Goal: Information Seeking & Learning: Check status

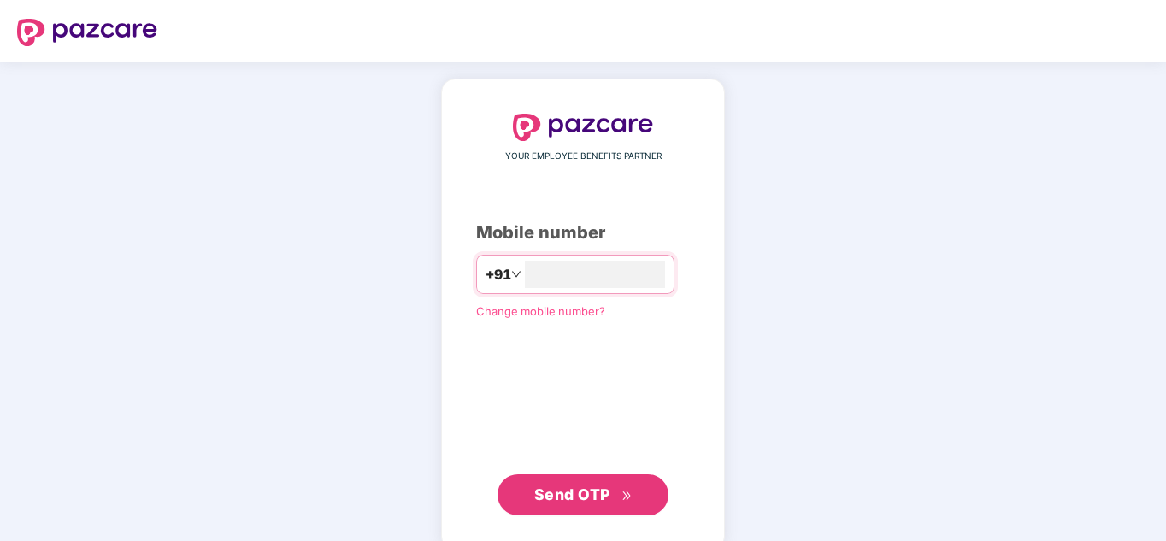
type input "**********"
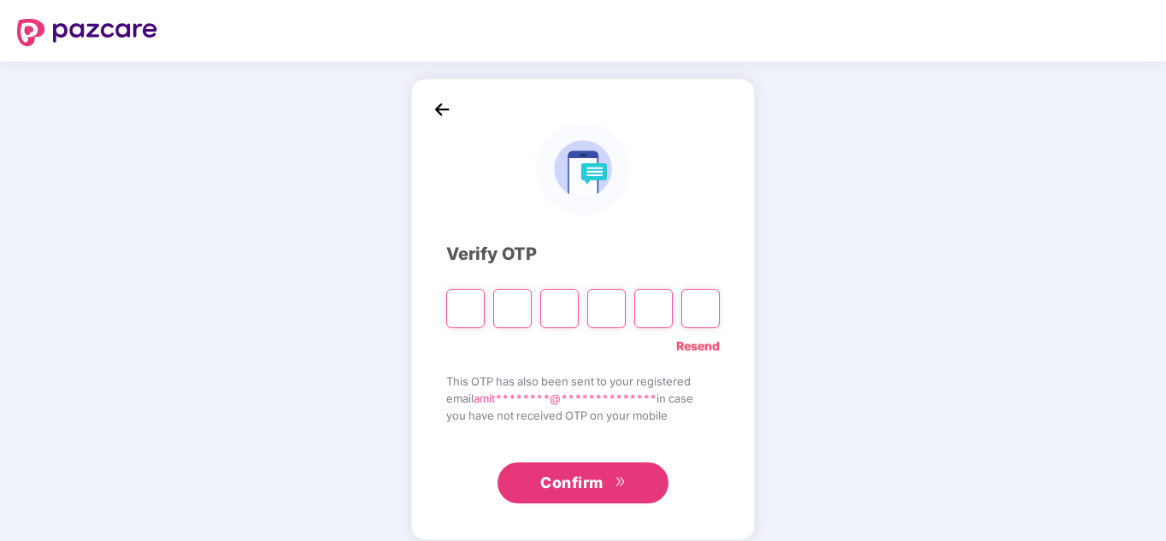
type input "*"
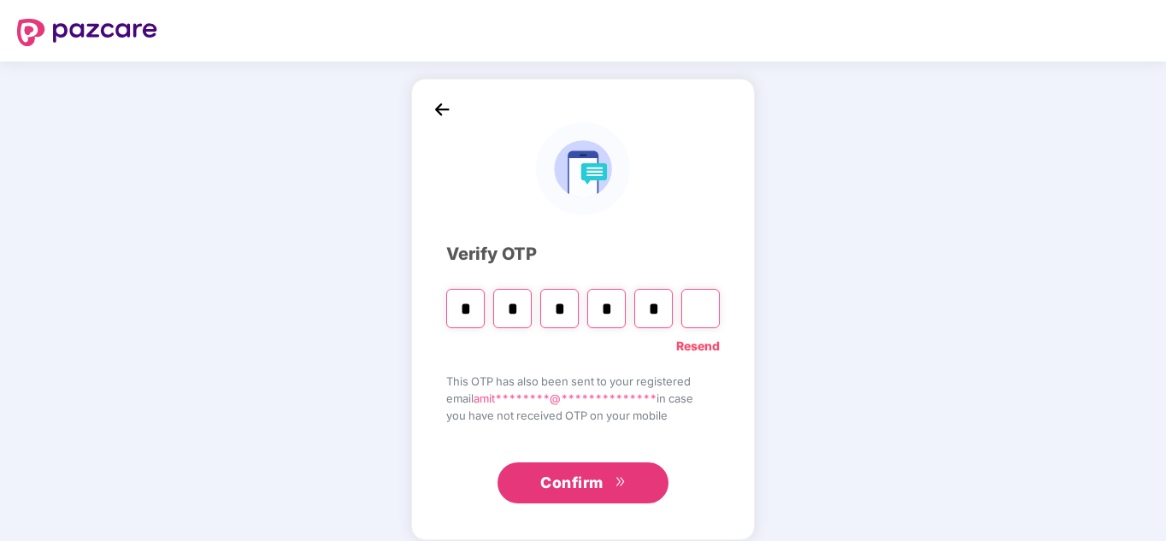
type input "*"
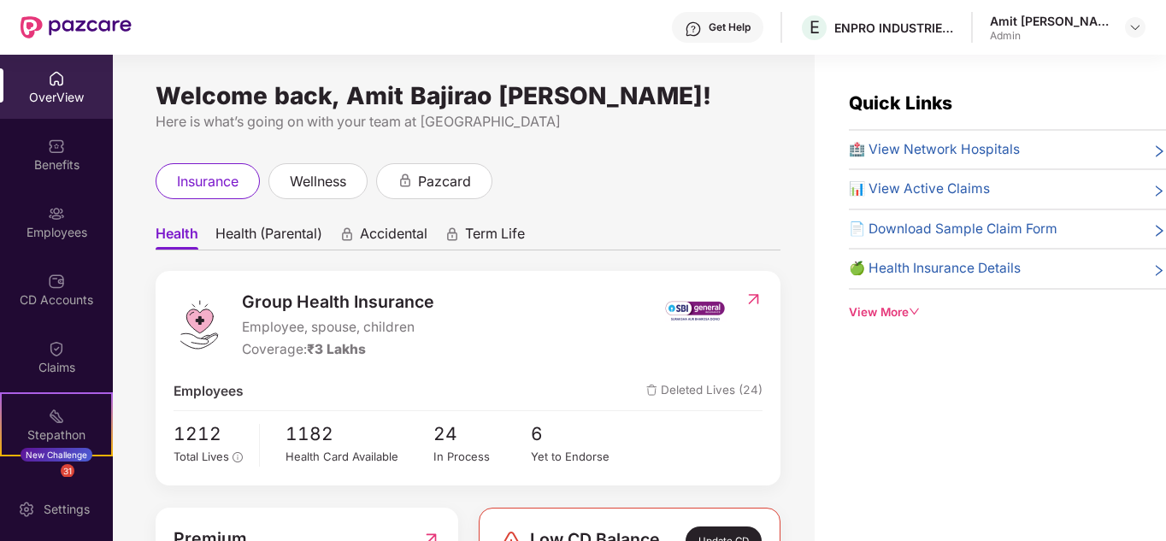
click at [331, 304] on span "Group Health Insurance" at bounding box center [338, 302] width 192 height 26
click at [747, 297] on img at bounding box center [754, 299] width 18 height 17
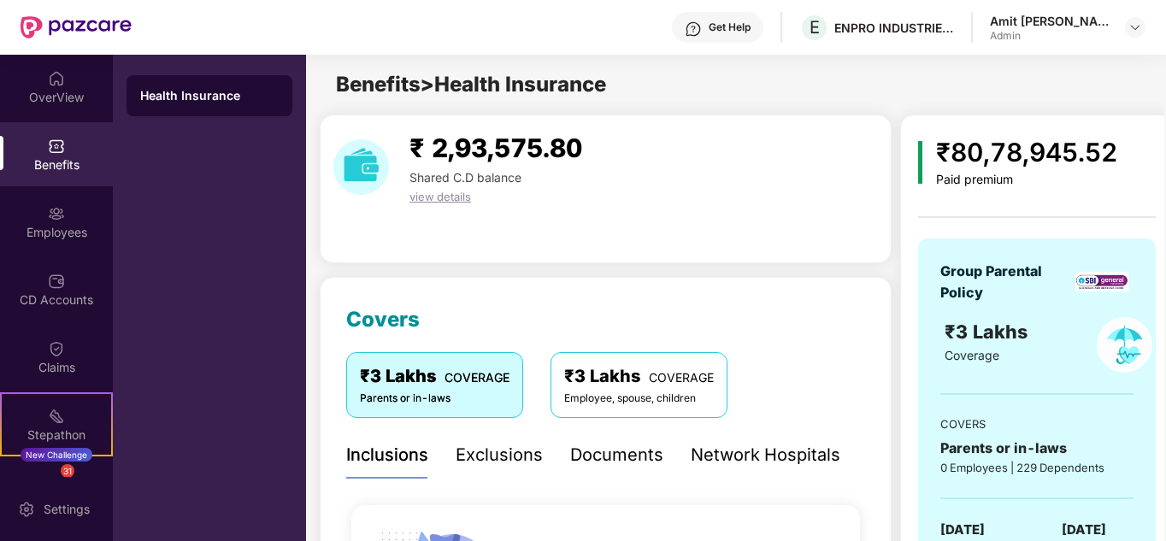
click at [580, 468] on div "Documents" at bounding box center [616, 455] width 93 height 26
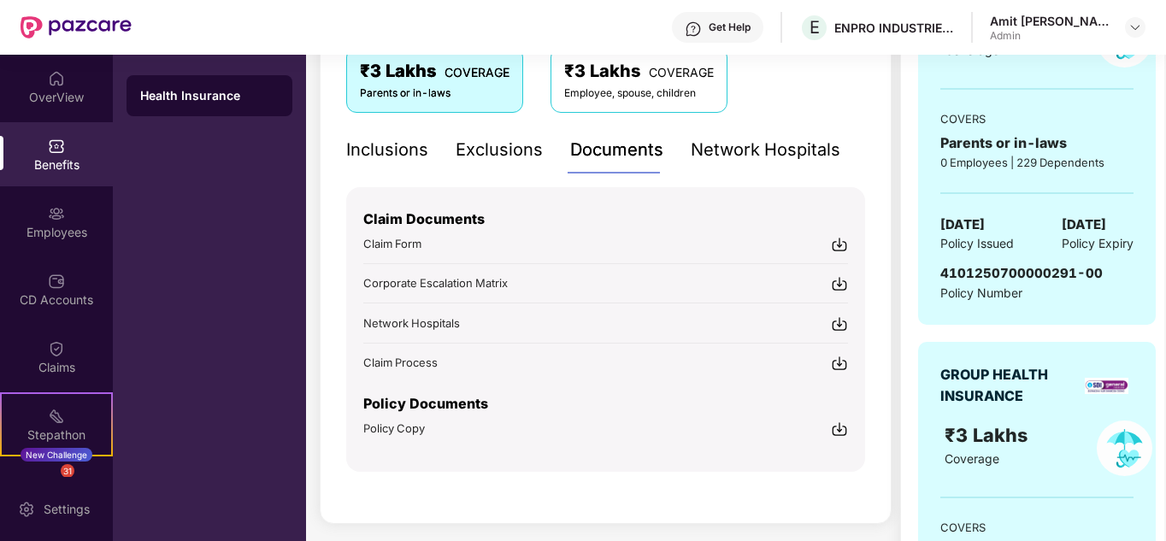
scroll to position [308, 0]
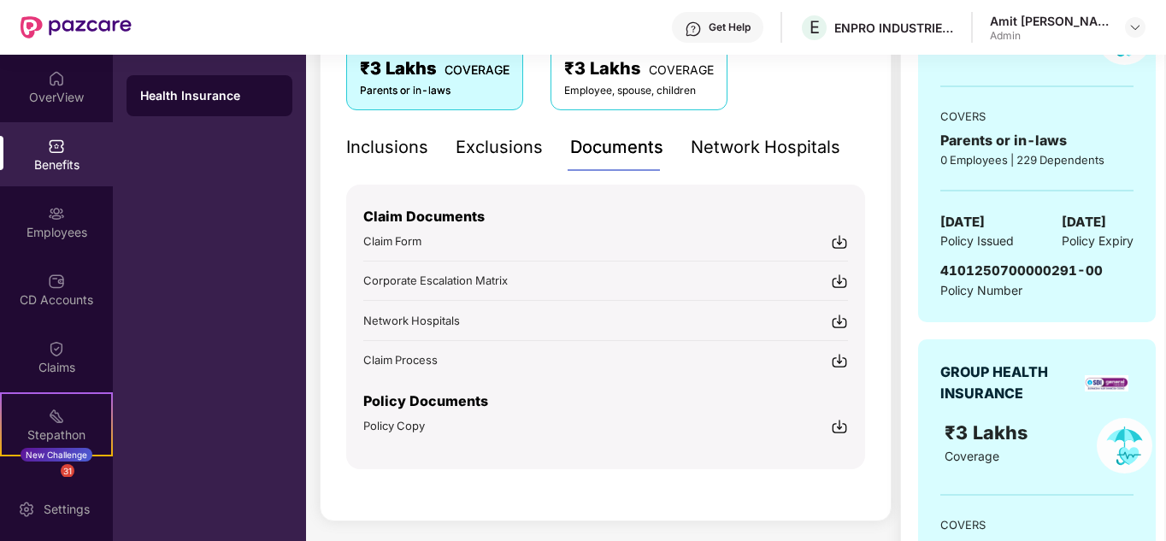
click at [841, 423] on img at bounding box center [839, 426] width 17 height 17
click at [1135, 170] on div "Group Parental Policy ₹3 Lakhs Coverage COVERS Parents or in-laws 0 Employees |…" at bounding box center [1037, 126] width 238 height 391
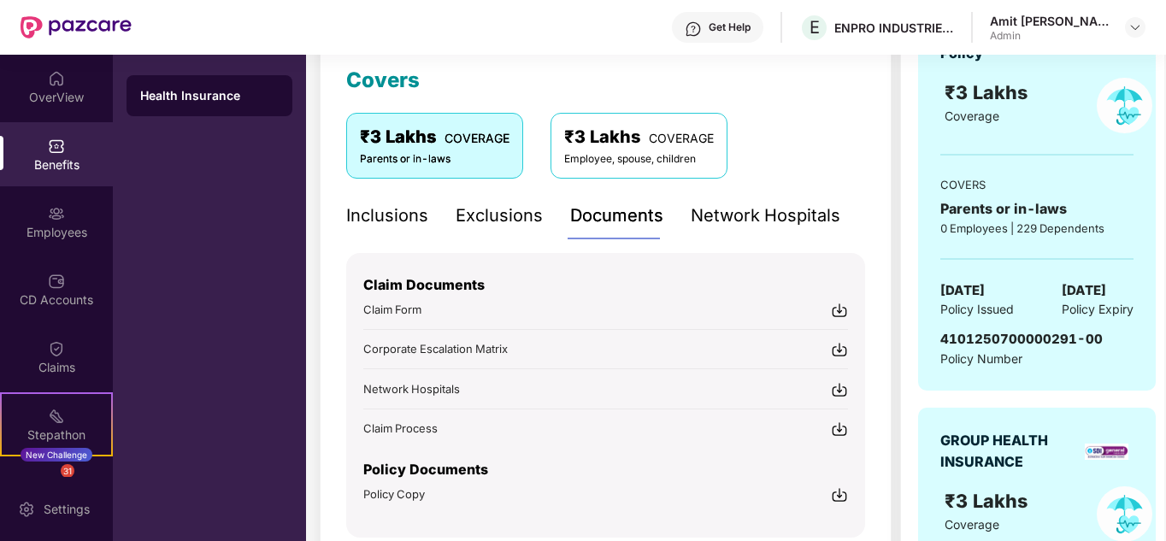
click at [655, 160] on div "Employee, spouse, children" at bounding box center [639, 159] width 150 height 16
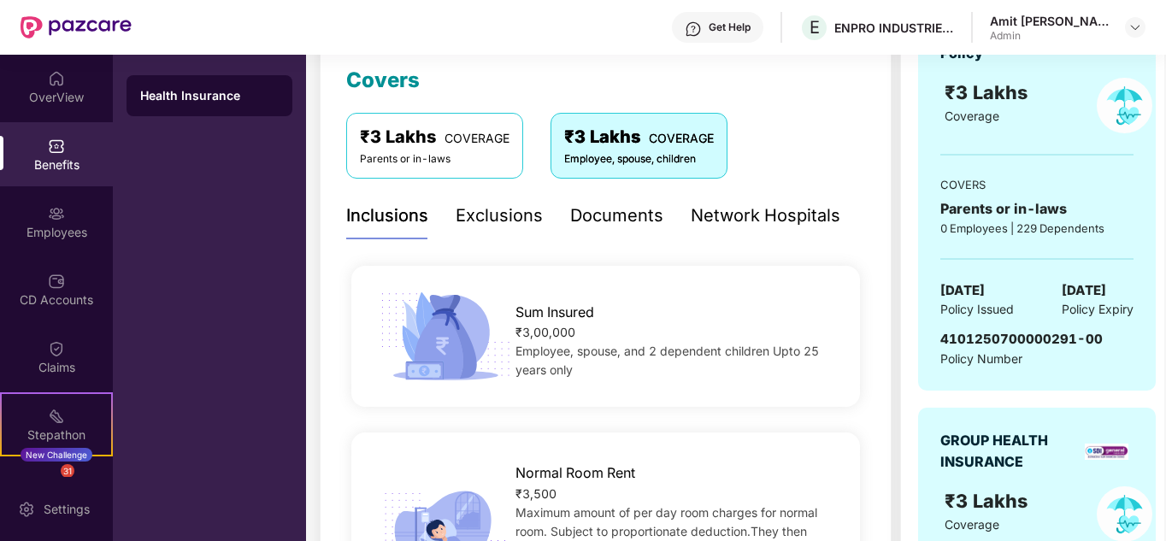
click at [623, 215] on div "Documents" at bounding box center [616, 216] width 93 height 26
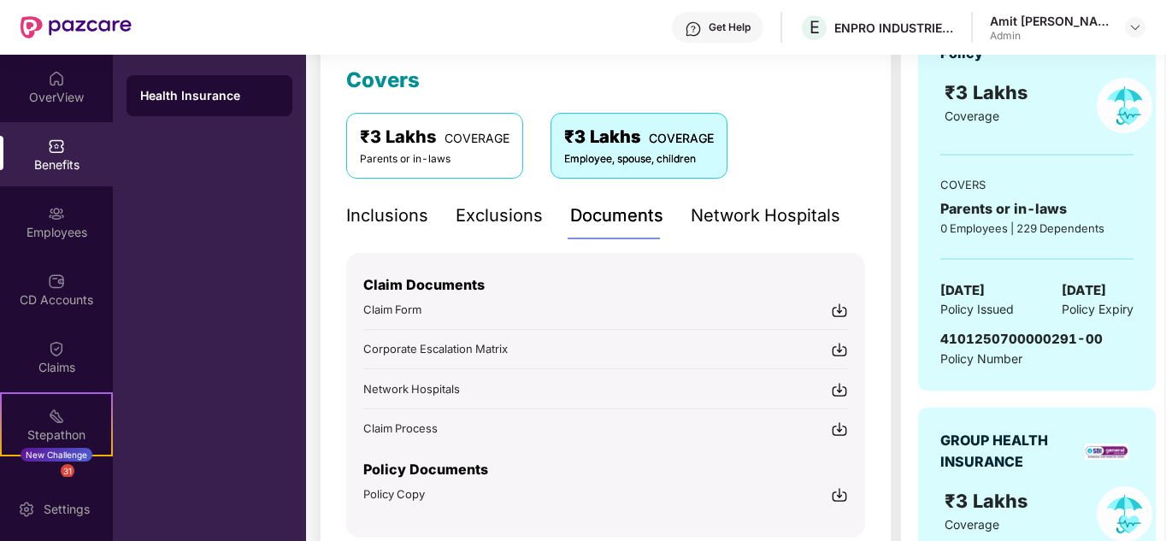
click at [909, 421] on div "₹80,78,945.52 Paid premium Group Parental Policy ₹3 Lakhs Coverage COVERS Paren…" at bounding box center [1037, 348] width 274 height 947
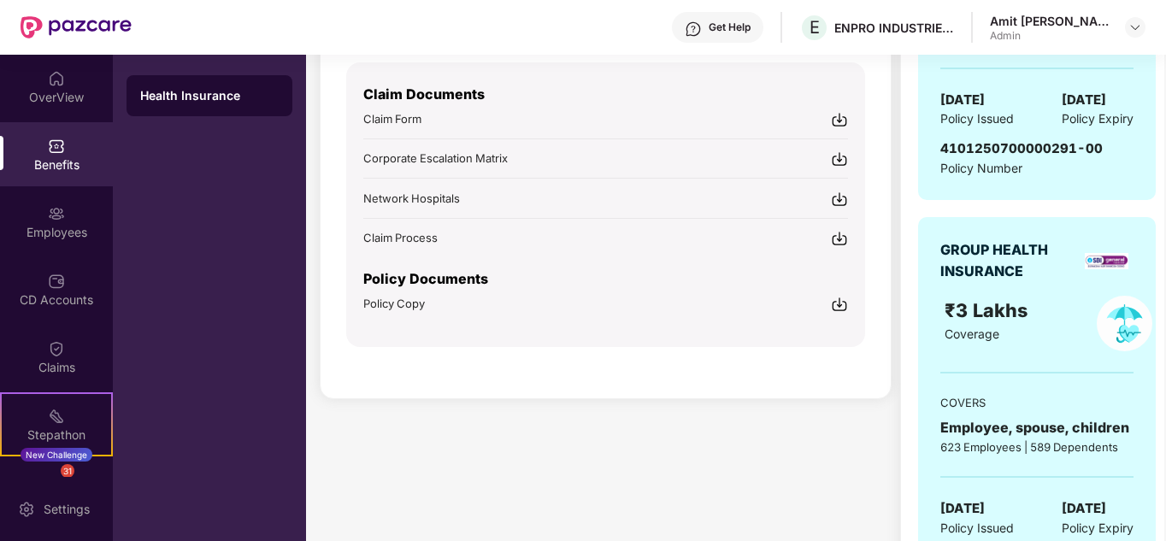
scroll to position [513, 0]
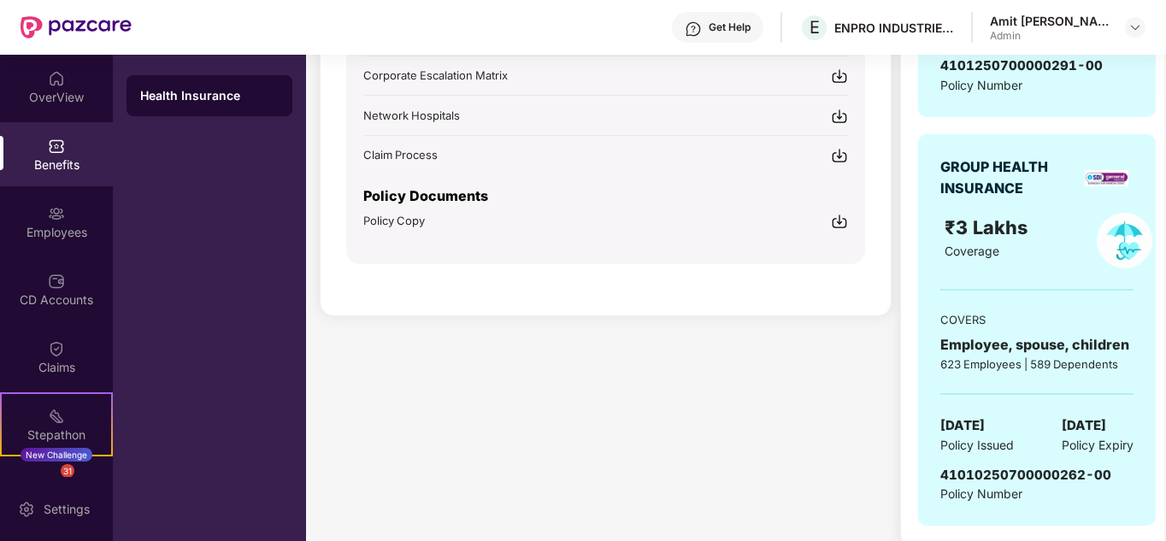
click at [838, 221] on img at bounding box center [839, 221] width 17 height 17
click at [56, 106] on div "OverView" at bounding box center [56, 87] width 113 height 64
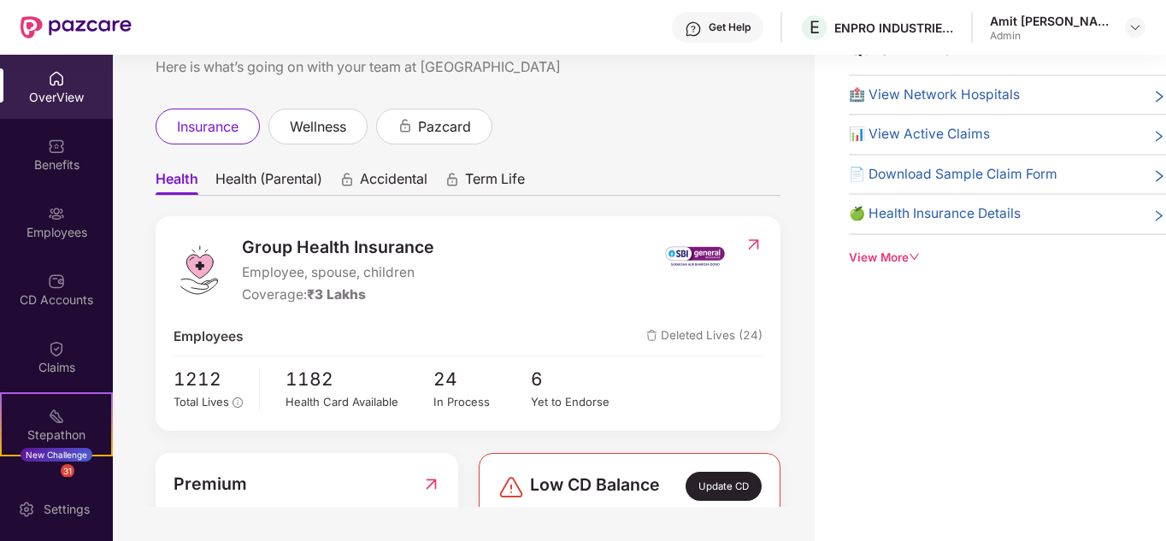
click at [921, 262] on icon "down" at bounding box center [915, 257] width 12 height 12
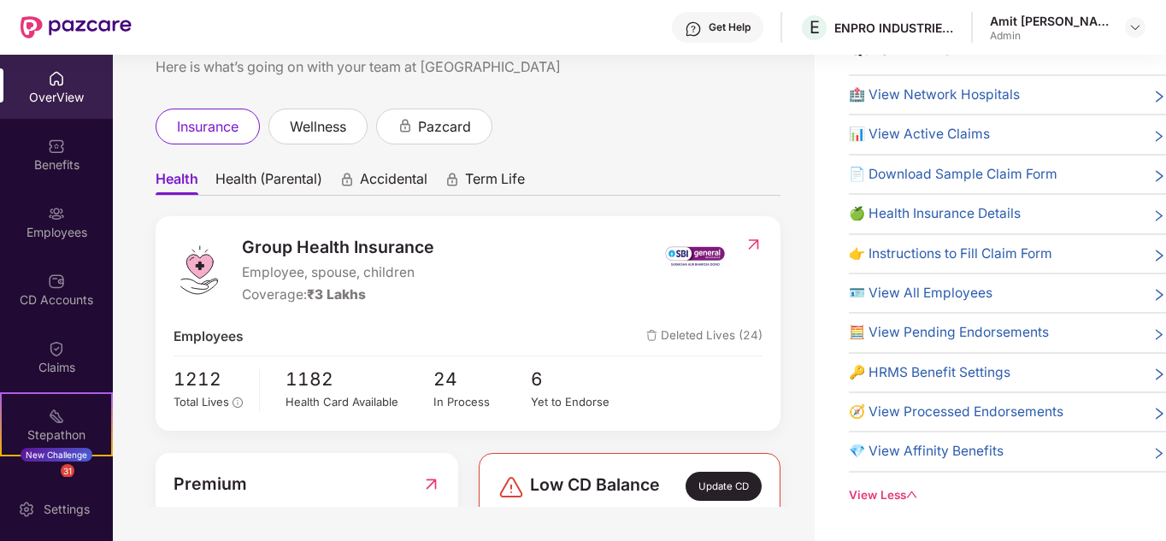
click at [936, 449] on span "💎 View Affinity Benefits" at bounding box center [926, 451] width 155 height 21
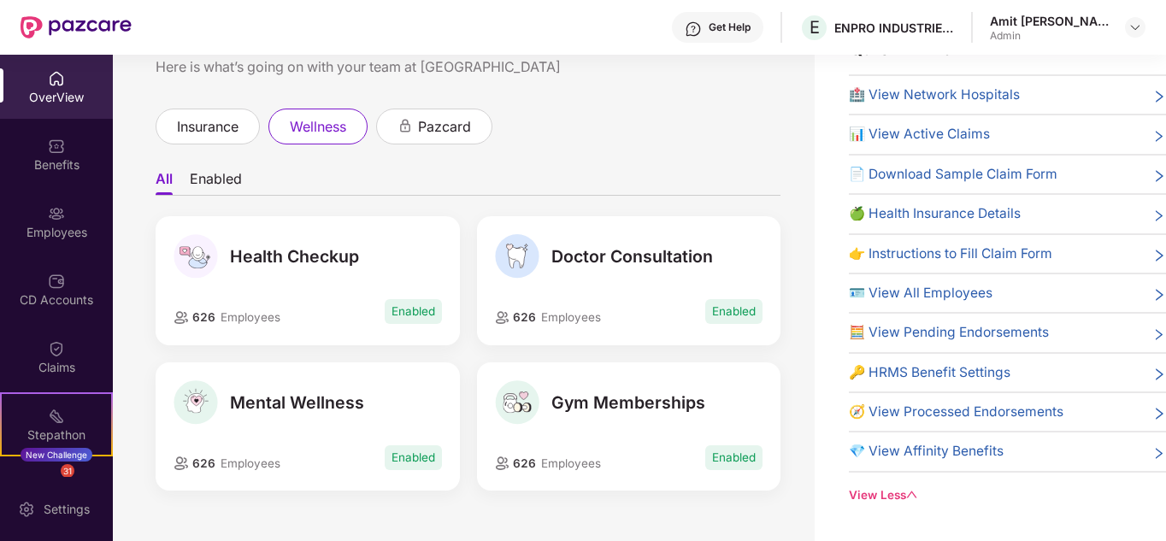
click at [760, 170] on ul "All Enabled" at bounding box center [468, 179] width 625 height 34
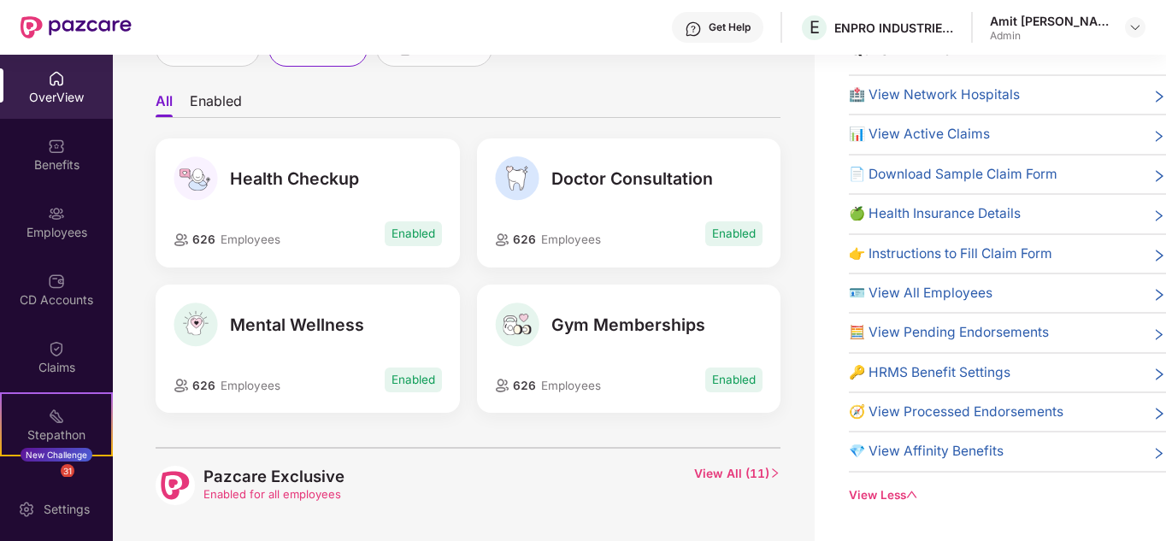
scroll to position [80, 0]
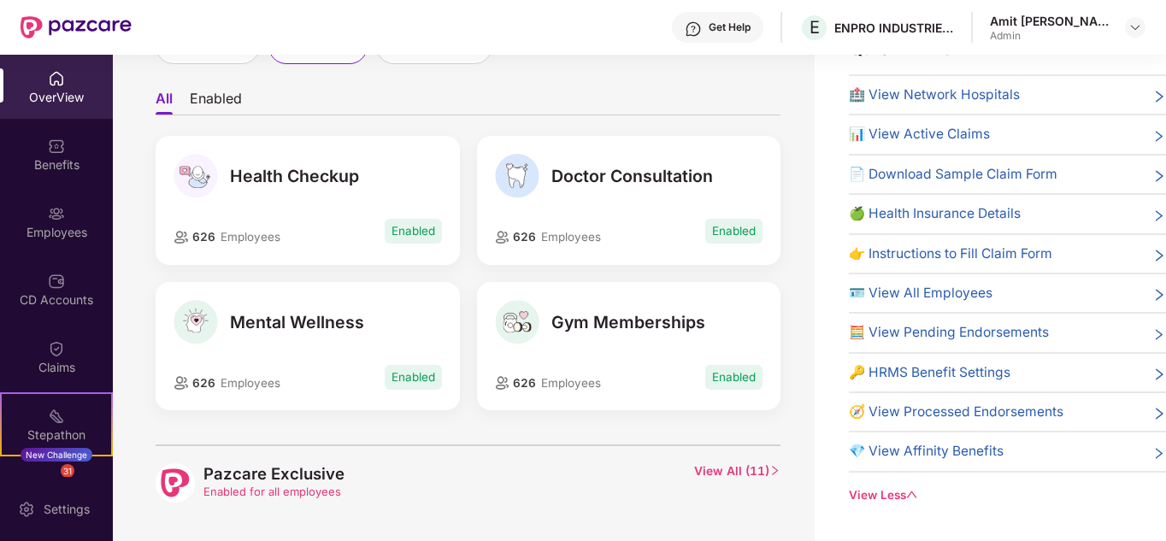
click at [694, 183] on span "Doctor Consultation" at bounding box center [632, 176] width 162 height 21
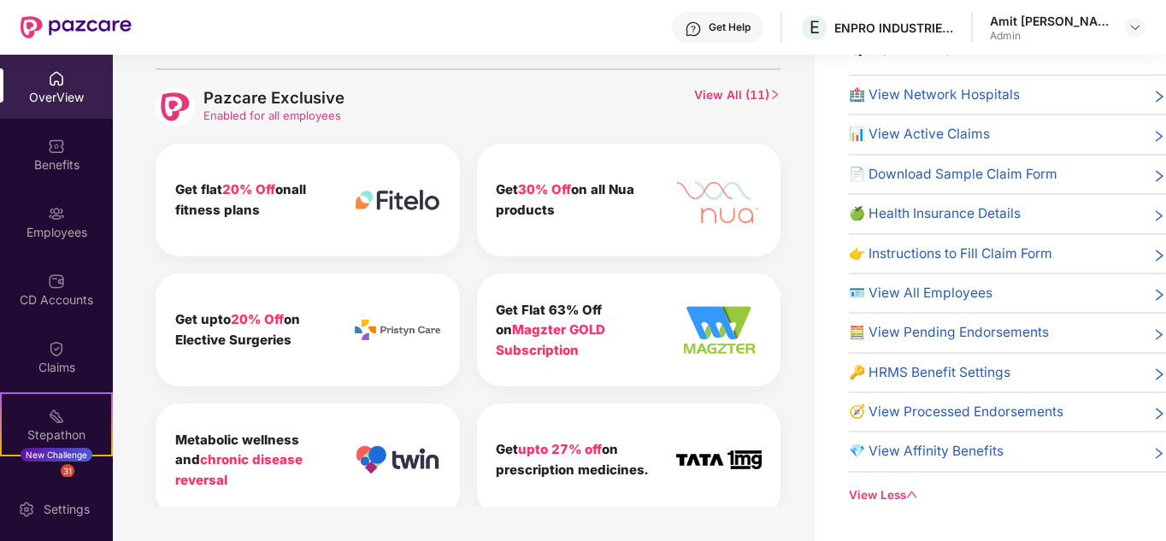
scroll to position [491, 0]
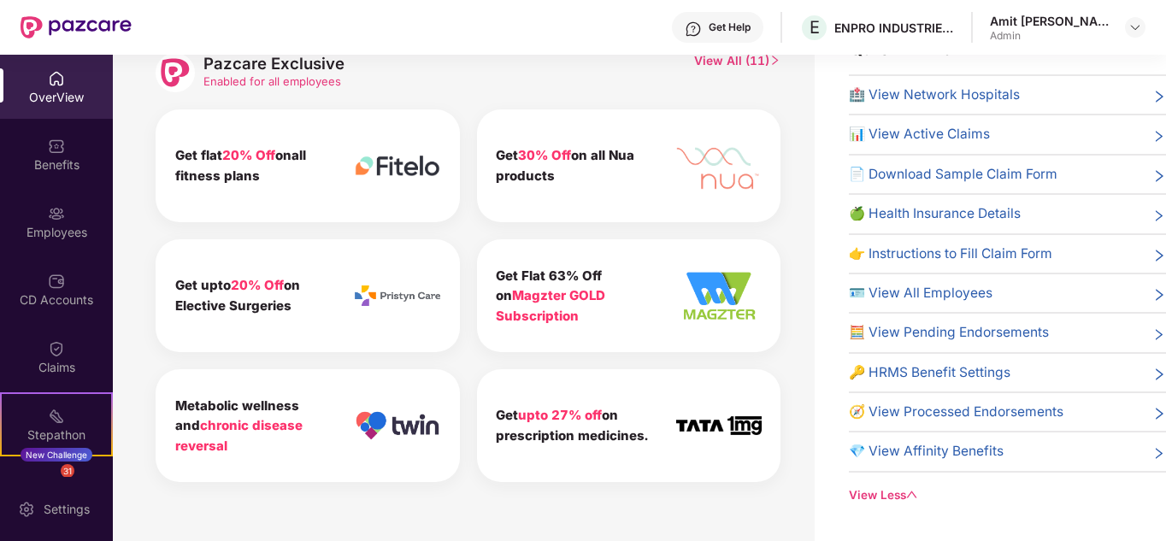
click at [710, 56] on span "View All ( 11 )" at bounding box center [737, 72] width 87 height 39
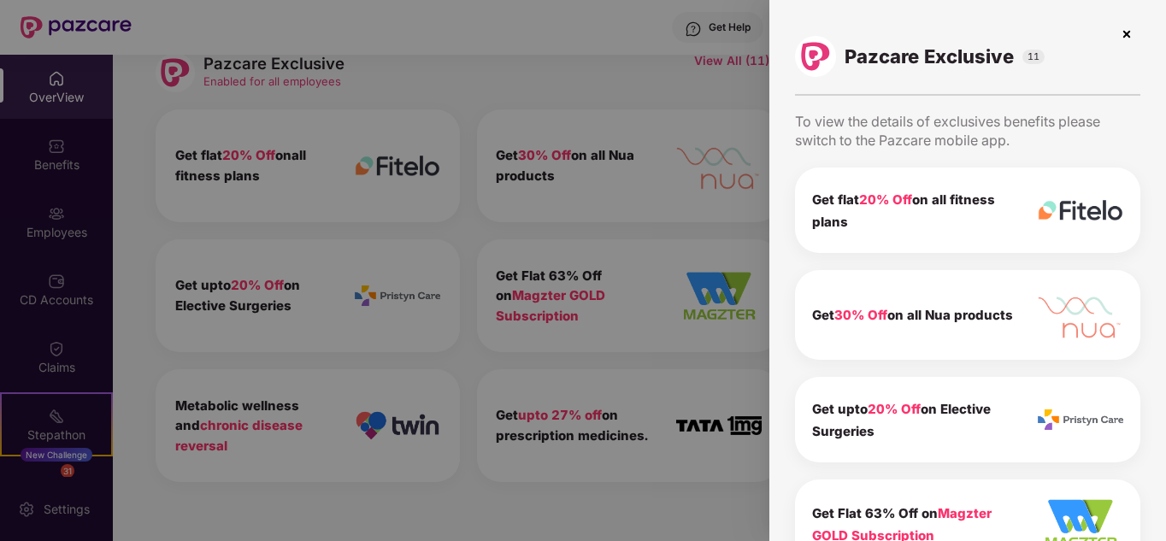
click at [921, 251] on div "Get flat 20% Off on all fitness plans" at bounding box center [967, 210] width 345 height 85
click at [949, 342] on div "Get 30% Off on all Nua products" at bounding box center [967, 315] width 345 height 90
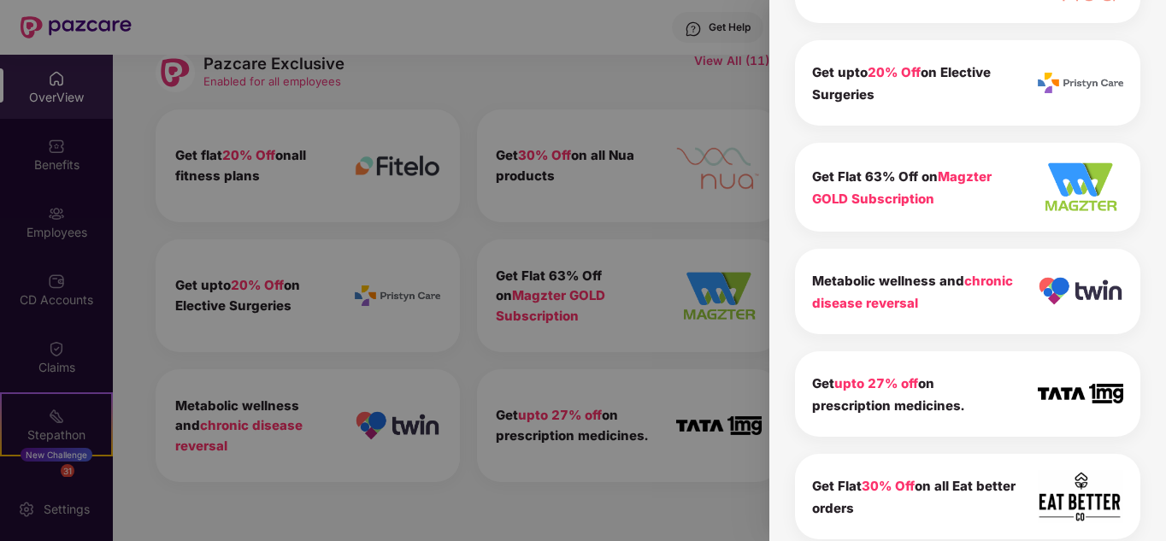
scroll to position [172, 0]
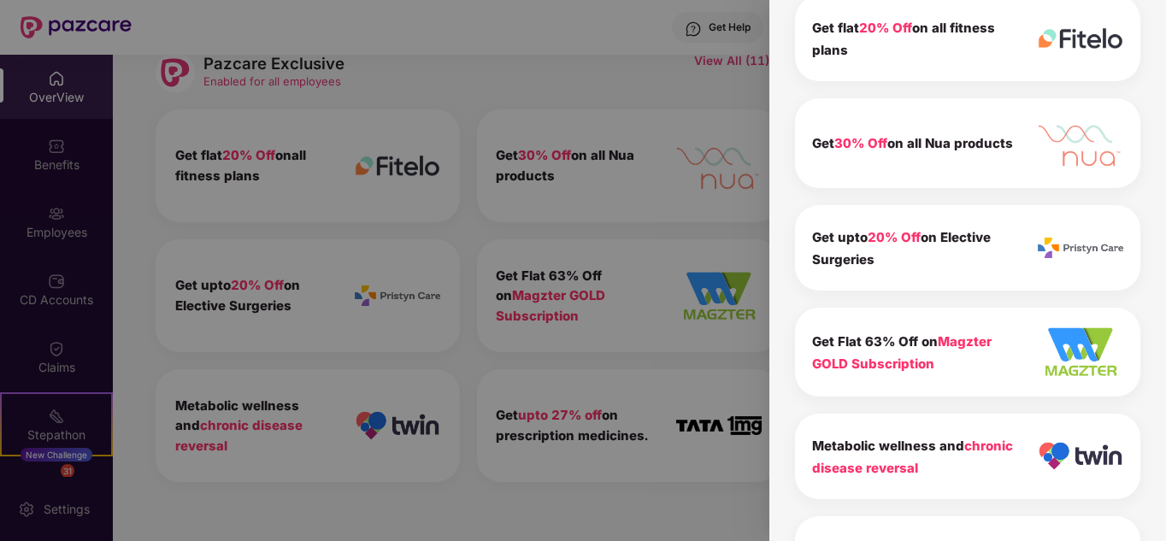
click at [517, 235] on div at bounding box center [583, 270] width 1166 height 541
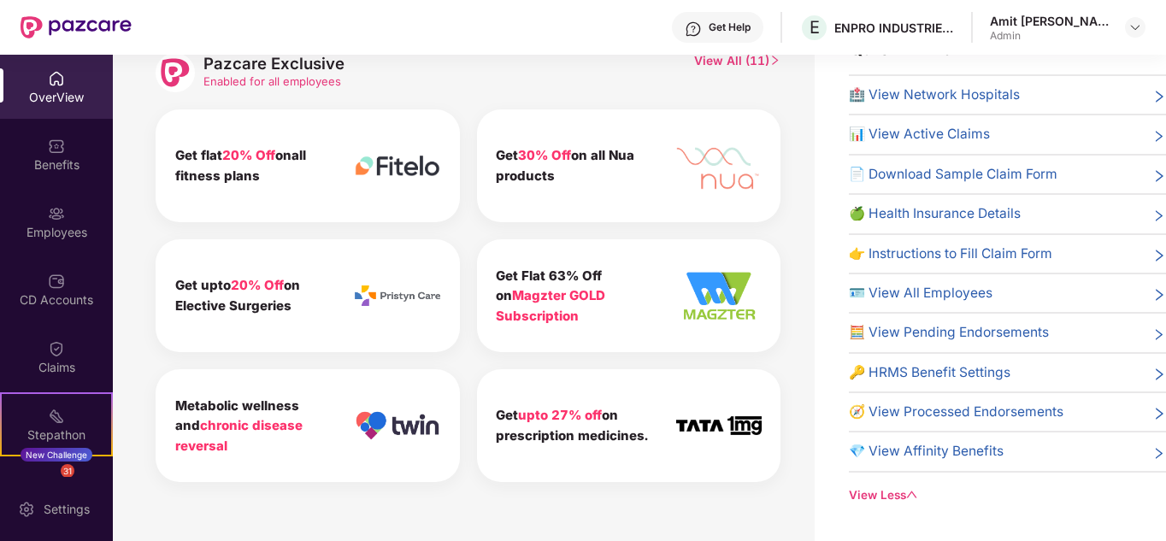
click at [566, 73] on div "Pazcare Exclusive Enabled for all employees View All ( 11 )" at bounding box center [468, 72] width 625 height 39
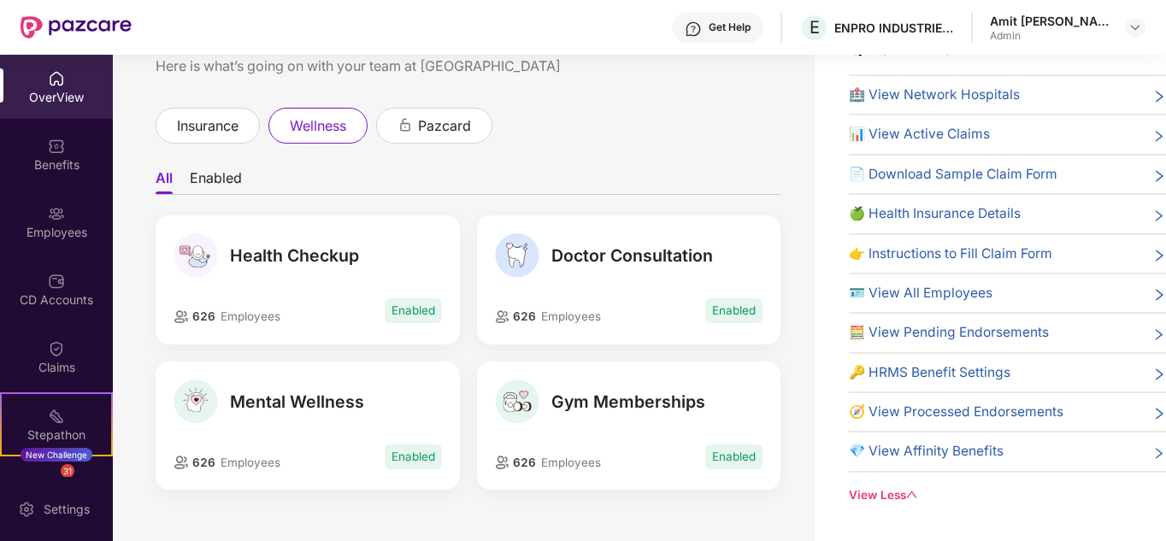
scroll to position [0, 0]
click at [48, 367] on div "Claims" at bounding box center [56, 367] width 113 height 17
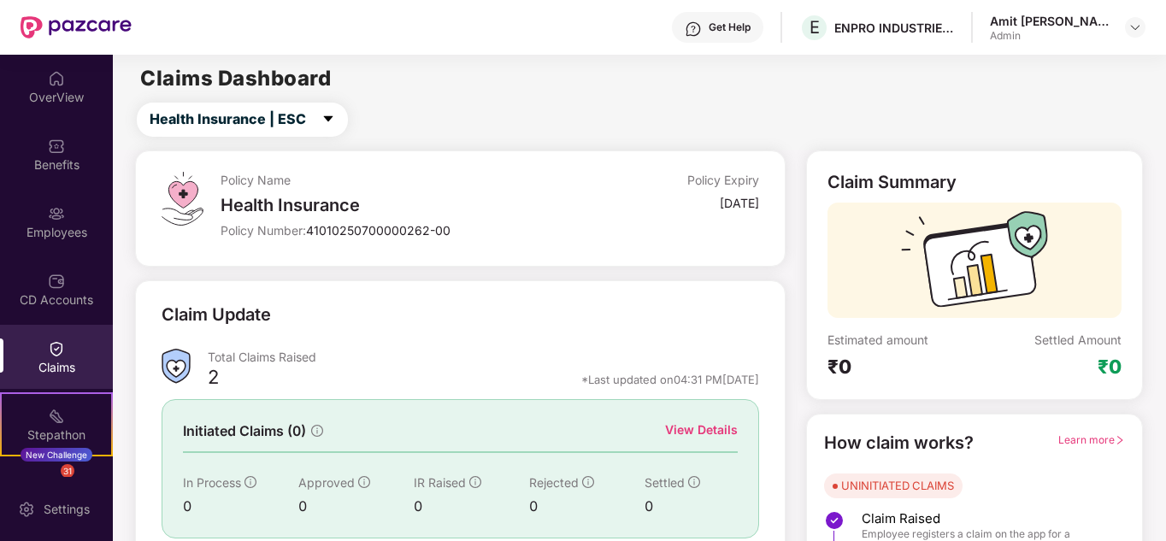
click at [411, 274] on div "Policy Name Health Insurance Policy Number: 41010250700000262-00 Policy Expiry …" at bounding box center [460, 409] width 670 height 519
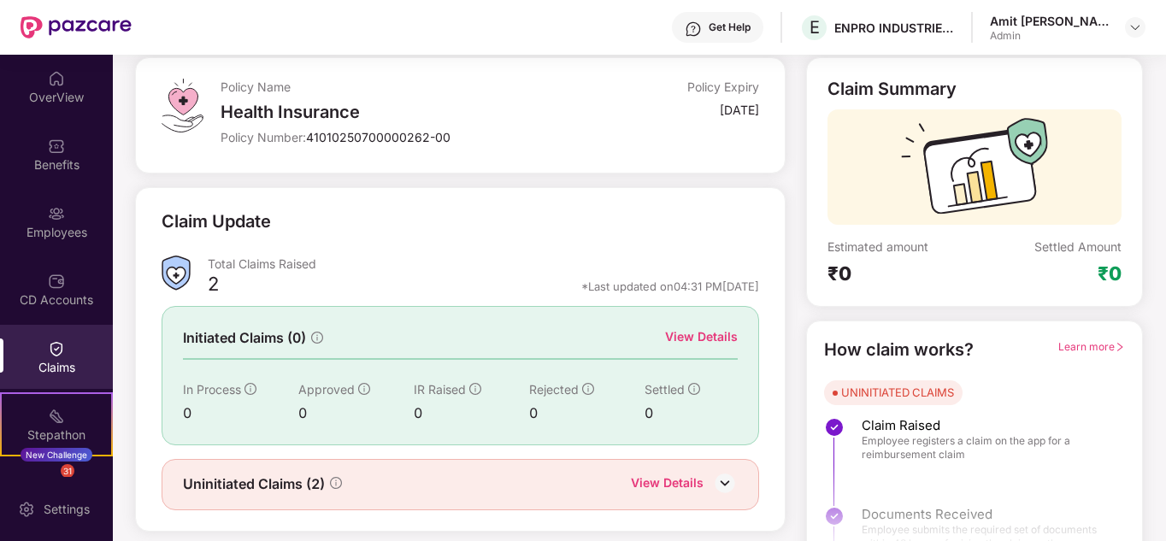
scroll to position [128, 0]
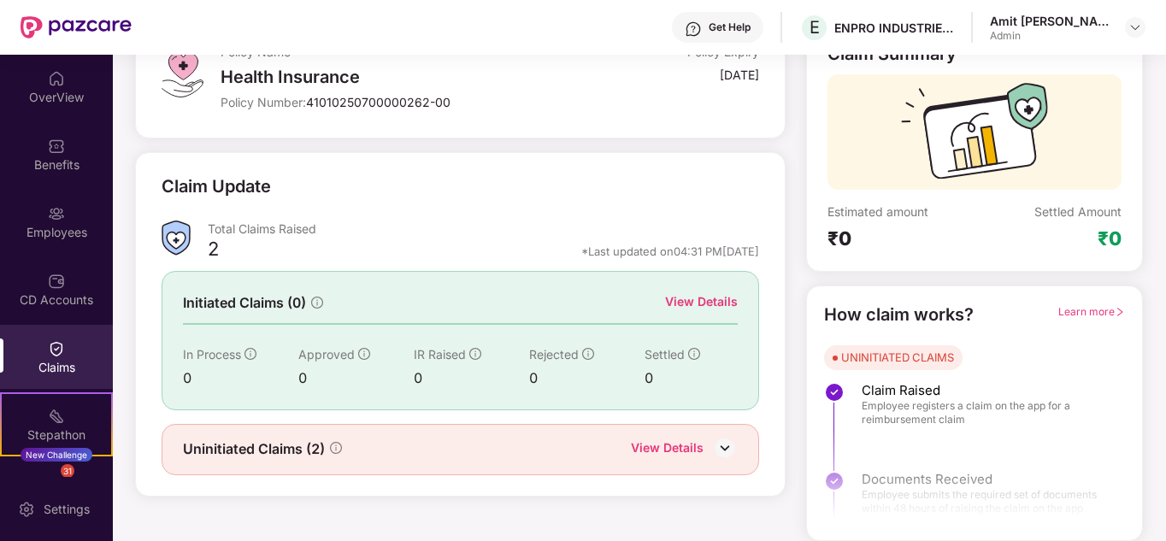
click at [706, 447] on div "View Details" at bounding box center [684, 449] width 107 height 22
click at [727, 446] on img at bounding box center [725, 448] width 26 height 26
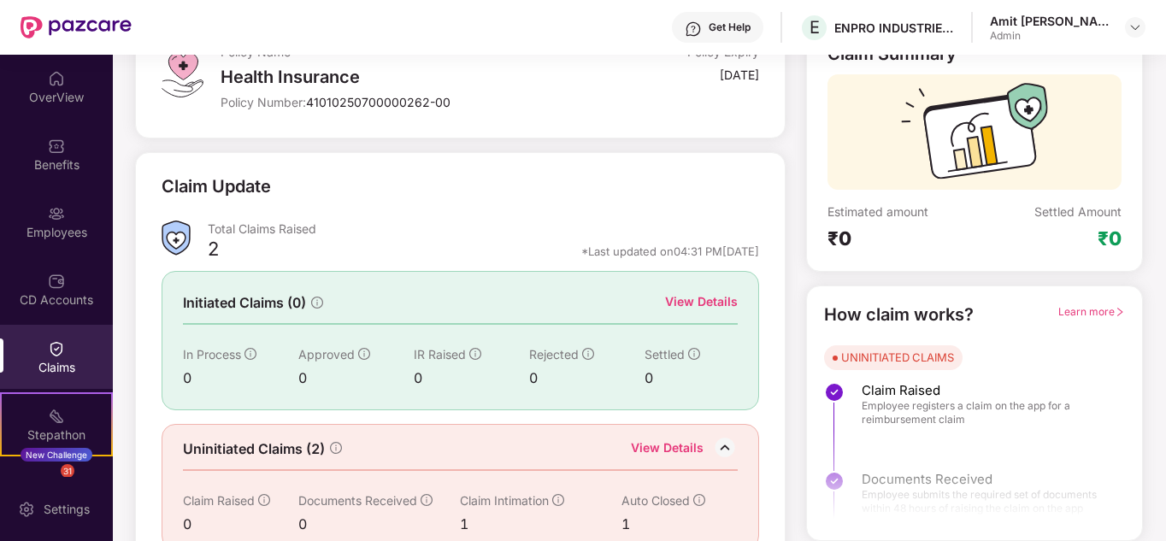
scroll to position [158, 0]
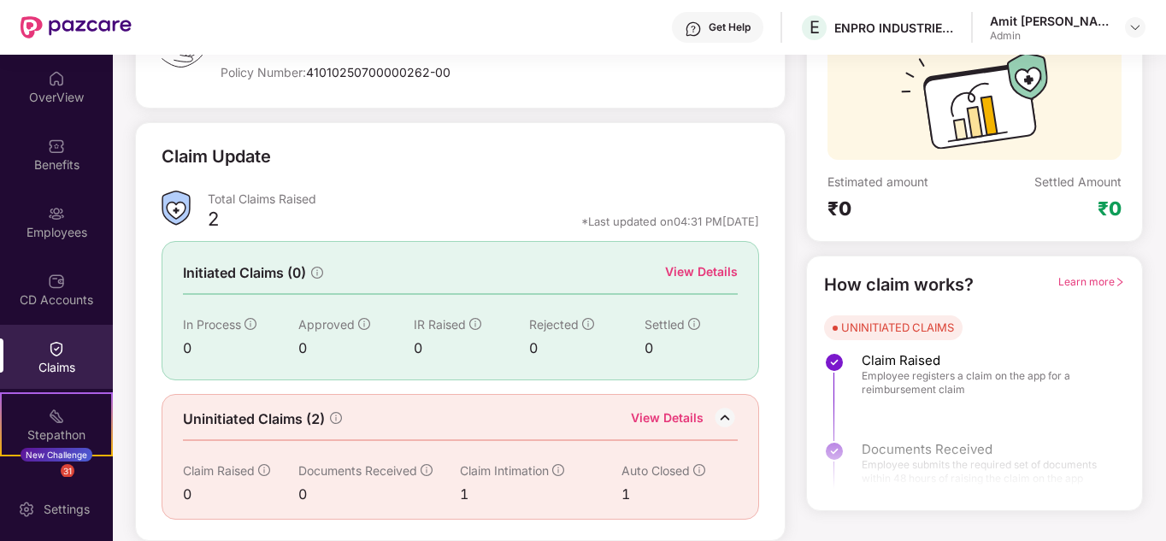
click at [624, 249] on div "Initiated Claims (0) View Details In Process 0 Approved 0 IR Raised 0 Rejected …" at bounding box center [460, 310] width 597 height 138
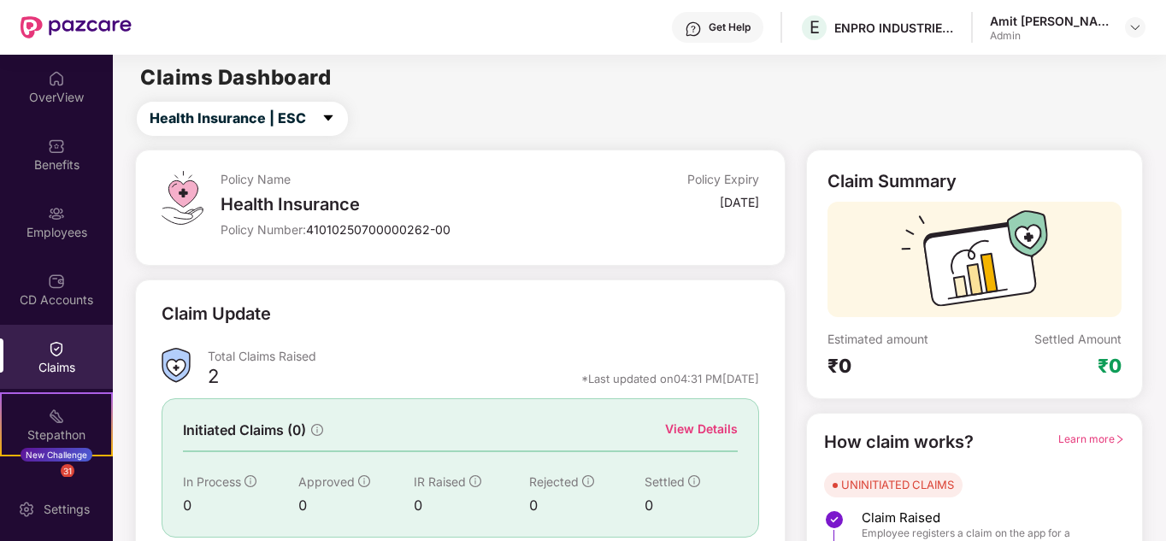
scroll to position [0, 0]
click at [321, 114] on icon "caret-down" at bounding box center [328, 119] width 14 height 14
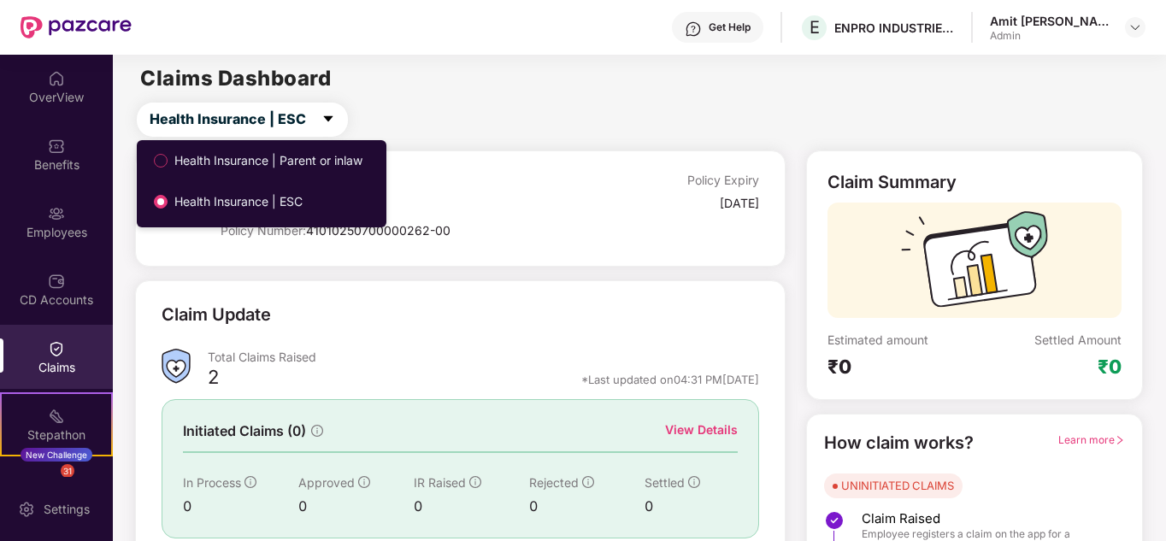
click at [491, 159] on div "Policy Name Health Insurance Policy Number: 41010250700000262-00 Policy Expiry …" at bounding box center [460, 208] width 650 height 116
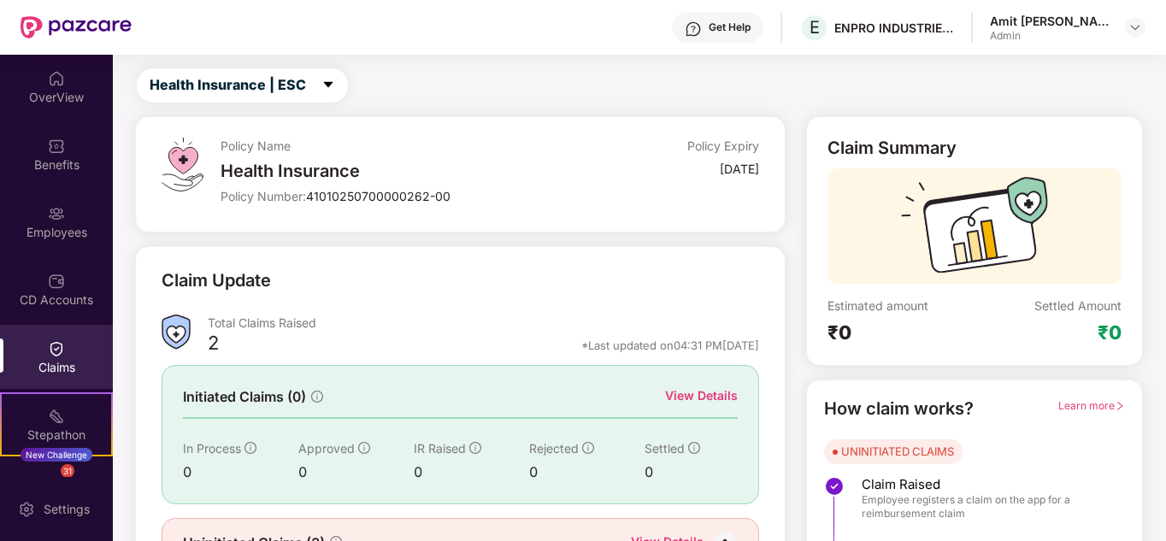
scroll to position [158, 0]
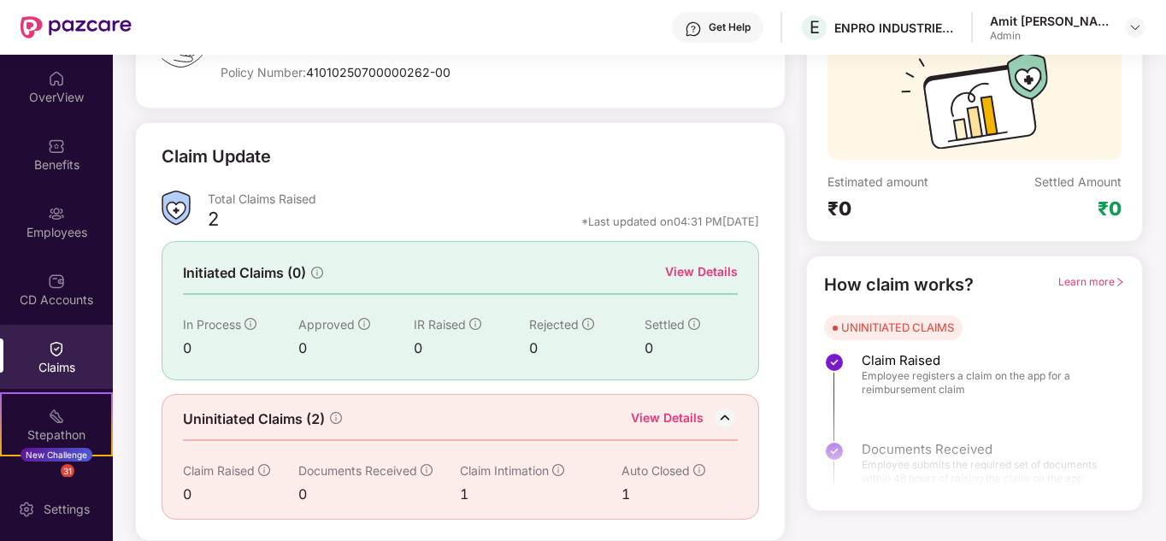
click at [691, 273] on div "View Details" at bounding box center [701, 271] width 73 height 19
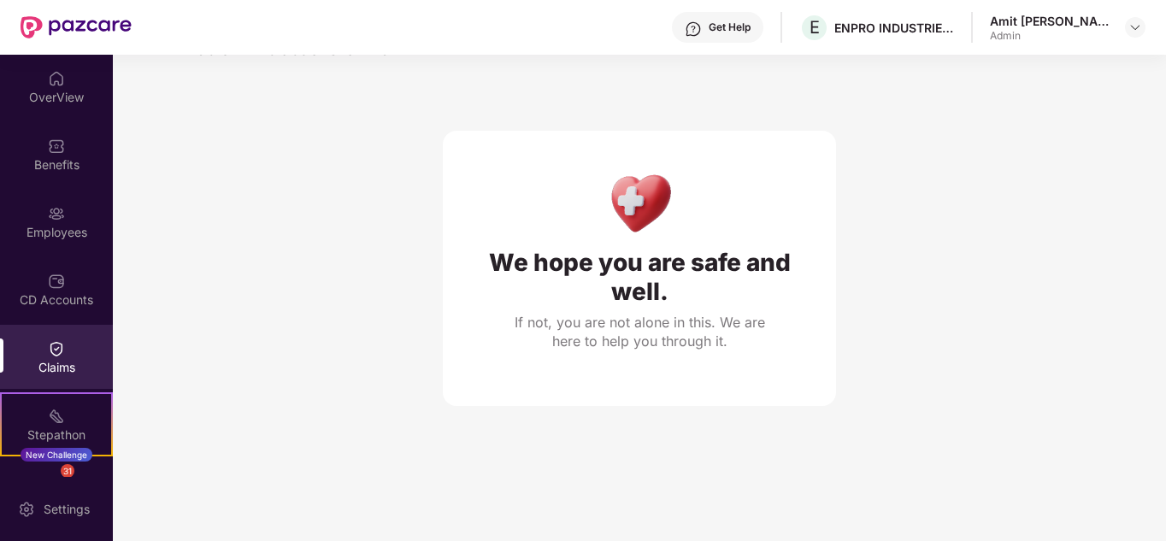
click at [50, 342] on img at bounding box center [56, 348] width 17 height 17
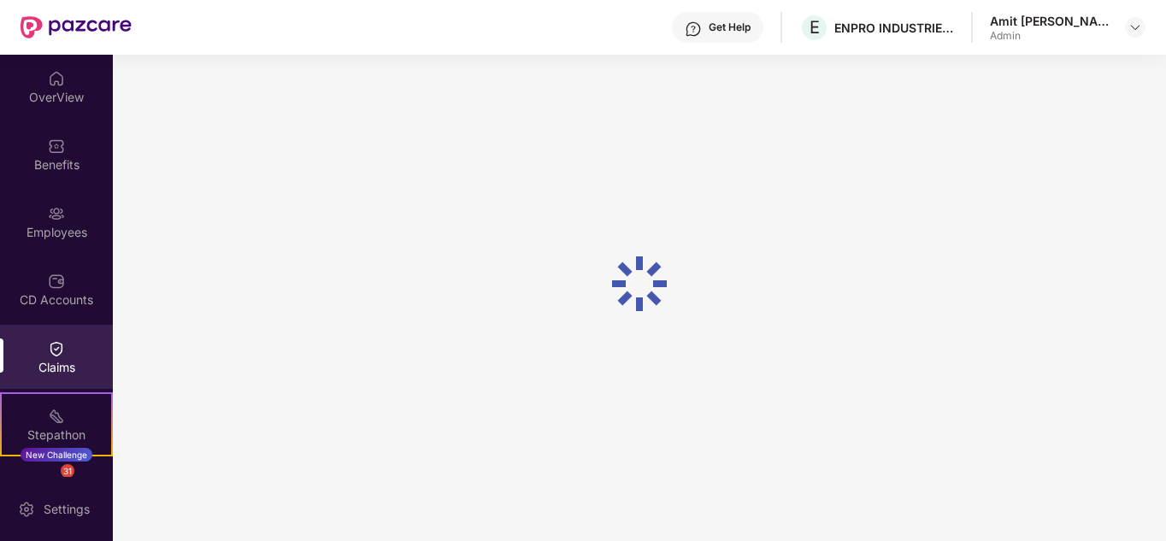
scroll to position [128, 0]
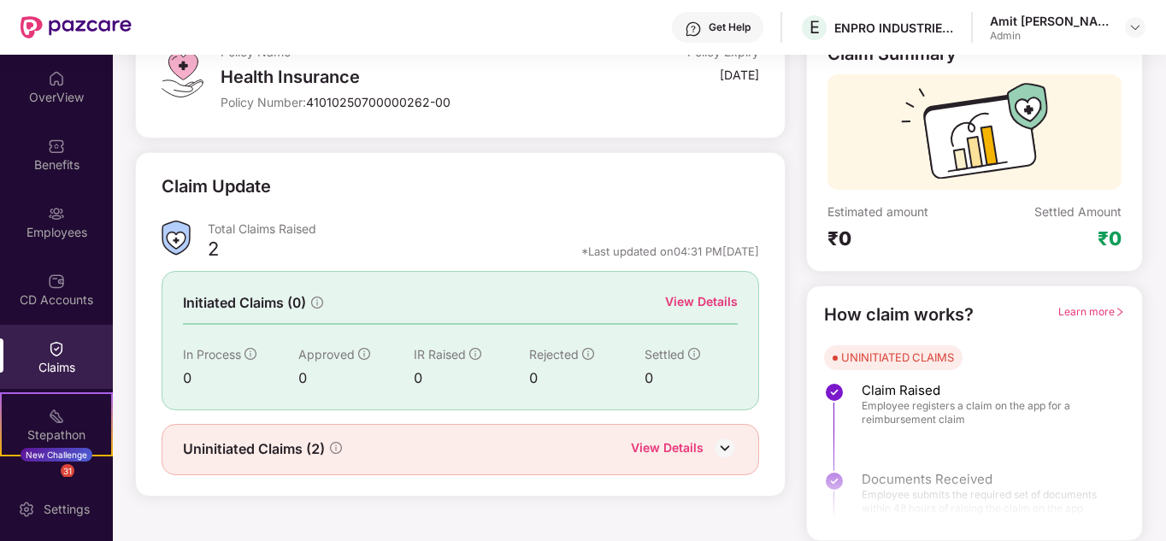
click at [722, 447] on img at bounding box center [725, 448] width 26 height 26
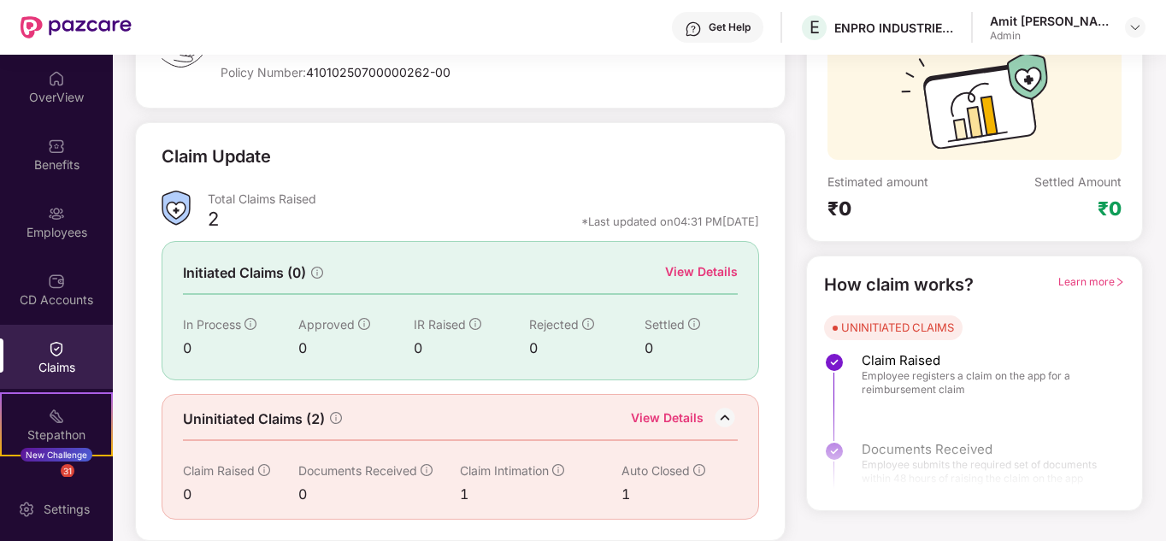
click at [773, 415] on div "Claim Update Total Claims Raised 2 *Last updated on 04:31 PM[DATE] Initiated Cl…" at bounding box center [460, 331] width 650 height 419
click at [692, 272] on div "View Details" at bounding box center [701, 271] width 73 height 19
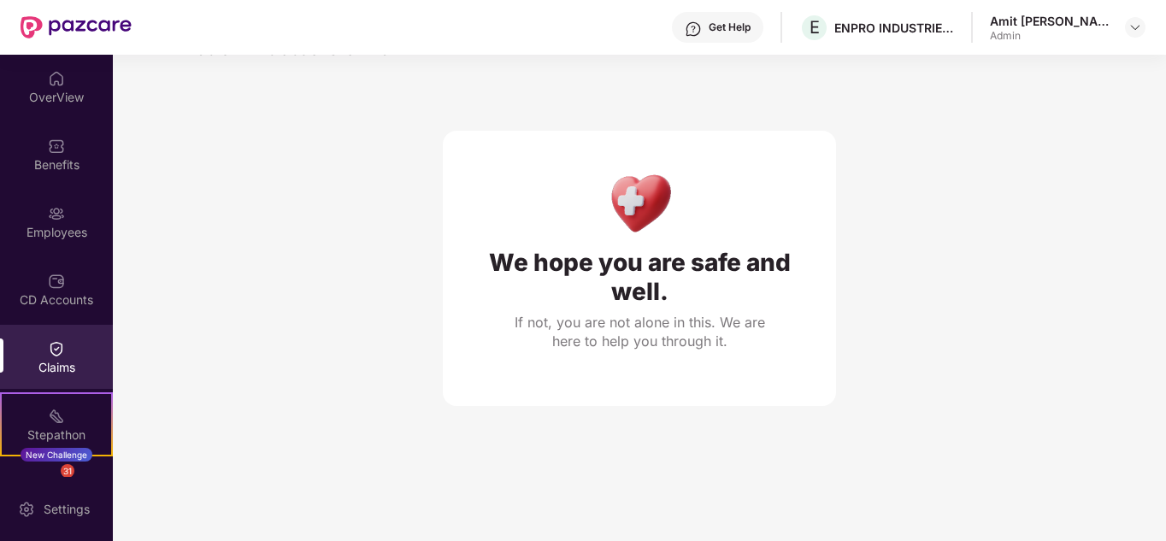
scroll to position [55, 0]
click at [60, 348] on img at bounding box center [56, 348] width 17 height 17
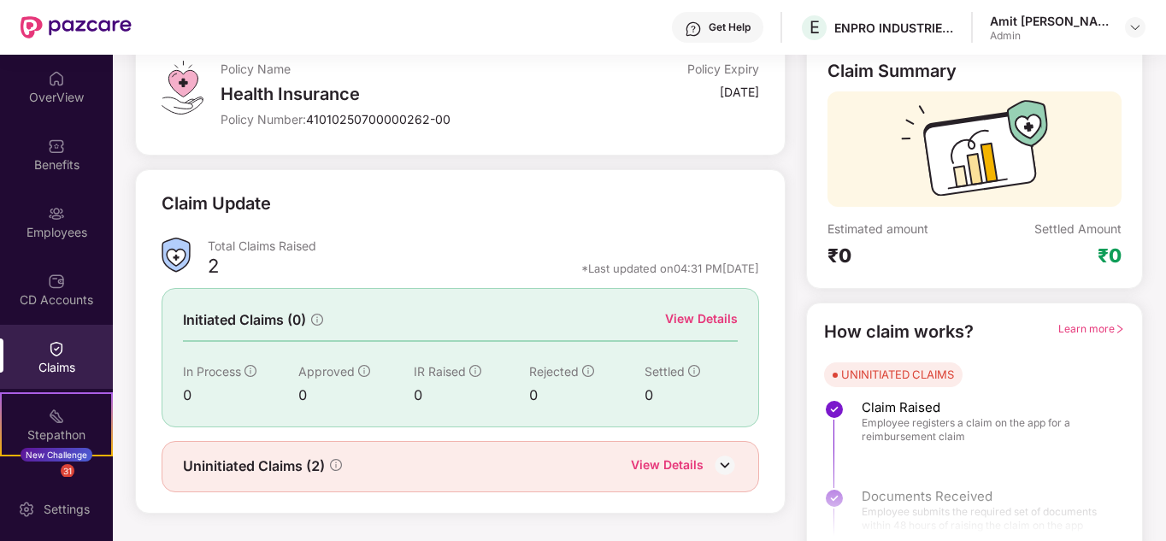
scroll to position [128, 0]
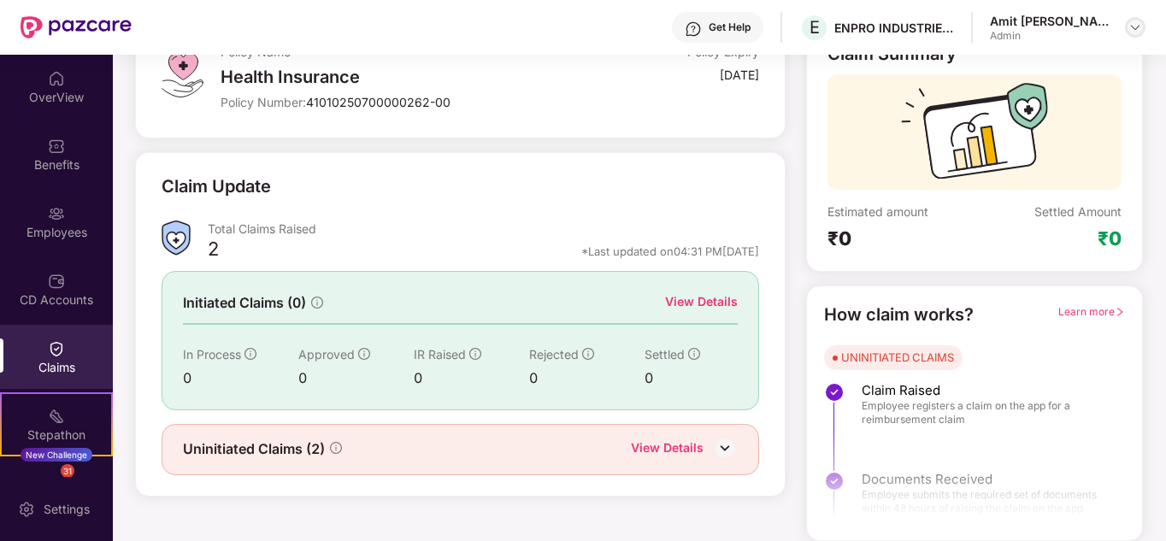
click at [1138, 26] on img at bounding box center [1135, 28] width 14 height 14
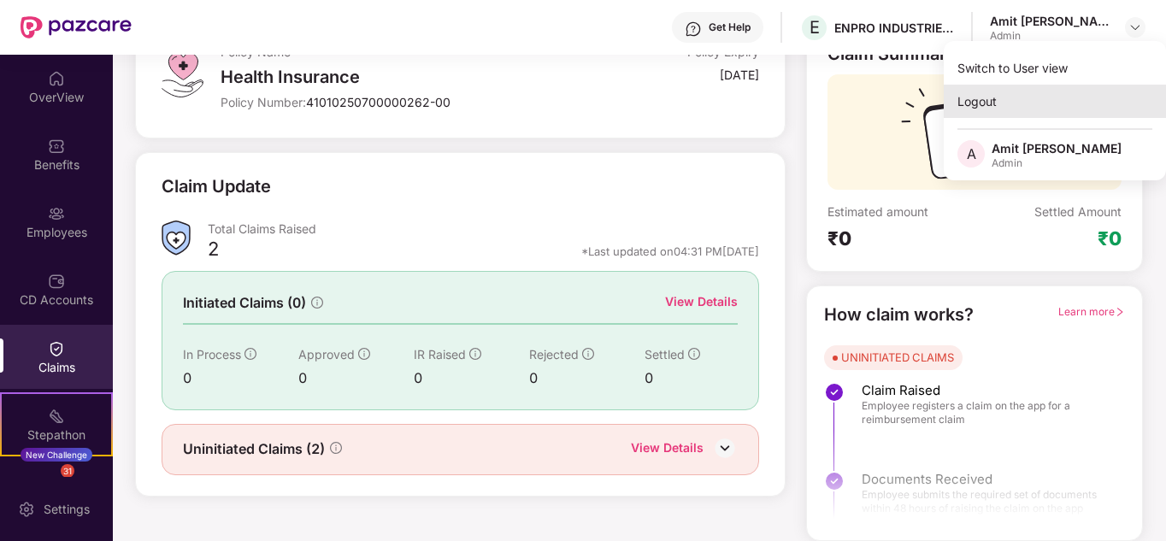
click at [998, 108] on div "Logout" at bounding box center [1055, 101] width 222 height 33
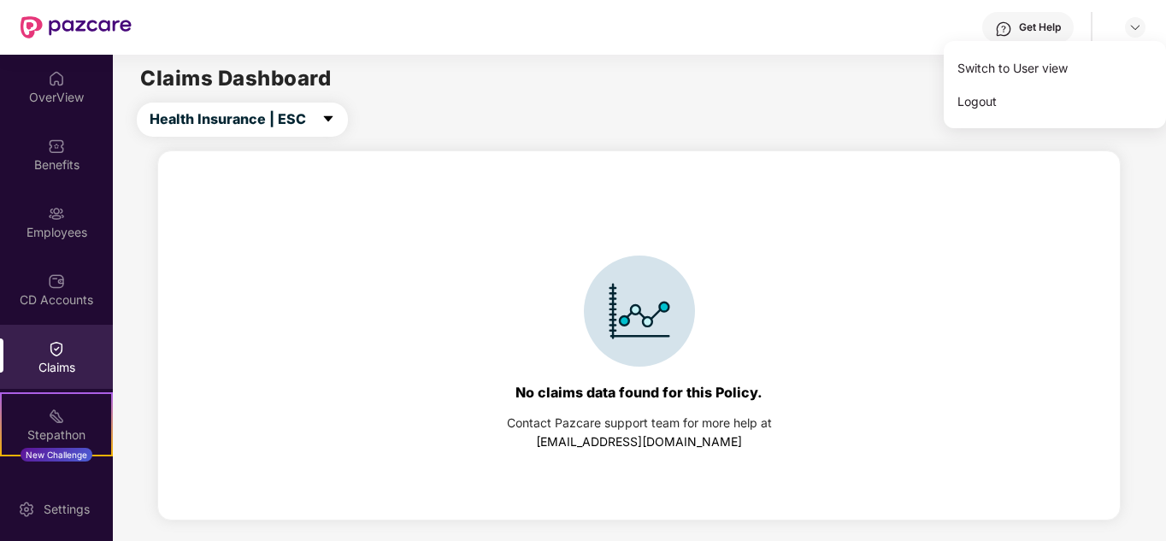
scroll to position [0, 0]
